Goal: Information Seeking & Learning: Learn about a topic

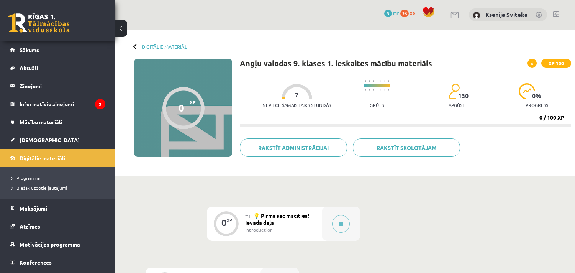
scroll to position [298, 0]
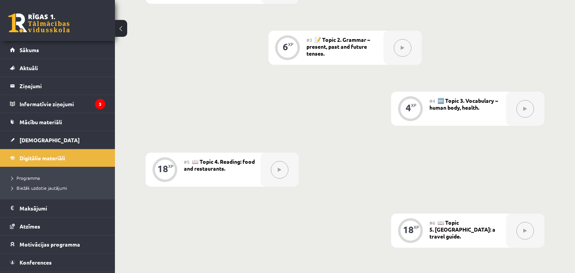
click at [228, 70] on div "0 XP #1 💡 Pirms sāc mācīties! Ievada daļa Introduction 6 XP #2 🔤 Topic 1. Vocab…" at bounding box center [345, 215] width 399 height 613
click at [52, 104] on legend "Informatīvie ziņojumi 3" at bounding box center [63, 104] width 86 height 18
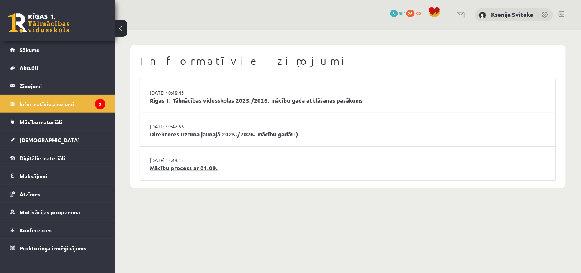
click at [209, 167] on link "Mācību process ar 01.09." at bounding box center [348, 168] width 396 height 9
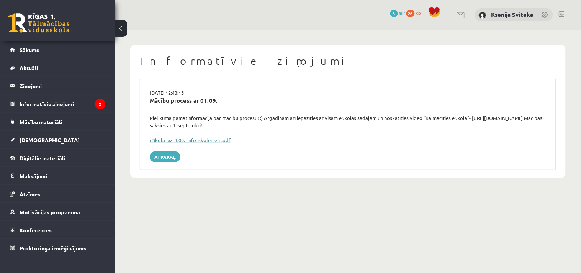
click at [209, 141] on link "eSkola_uz_1.09._info_skolēniem.pdf" at bounding box center [190, 140] width 81 height 7
click at [37, 141] on span "[DEMOGRAPHIC_DATA]" at bounding box center [50, 139] width 60 height 7
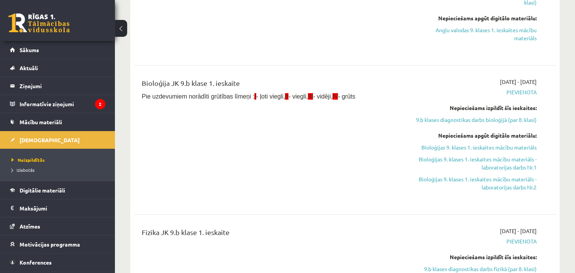
scroll to position [383, 0]
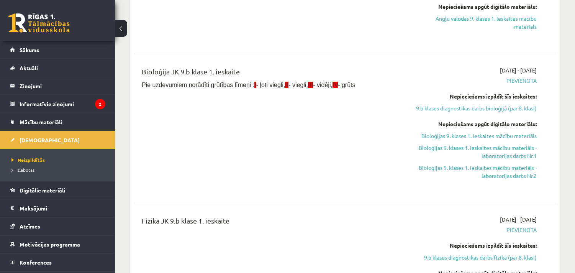
click at [312, 117] on div "Bioloģija JK 9.b klase 1. ieskaite Pie uzdevumiem norādīti grūtības līmeņi : I …" at bounding box center [271, 128] width 271 height 124
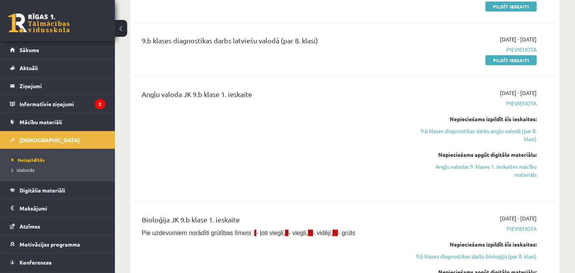
scroll to position [213, 0]
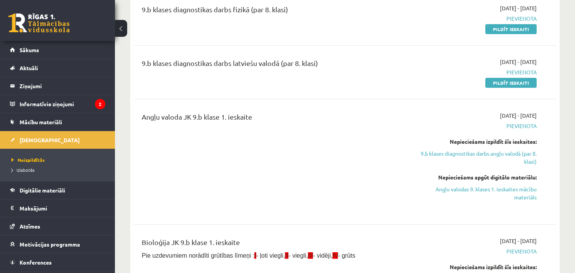
click at [331, 134] on div "Angļu valoda JK 9.b klase 1. ieskaite" at bounding box center [271, 161] width 271 height 100
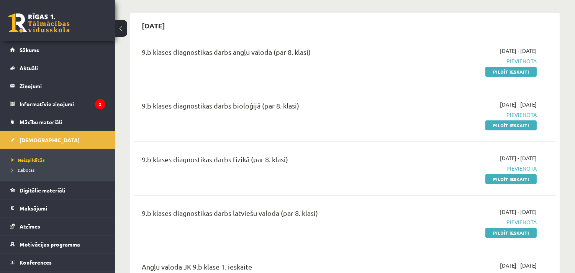
scroll to position [85, 0]
